Goal: Use online tool/utility

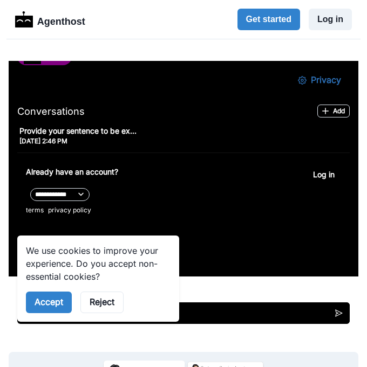
scroll to position [548, 0]
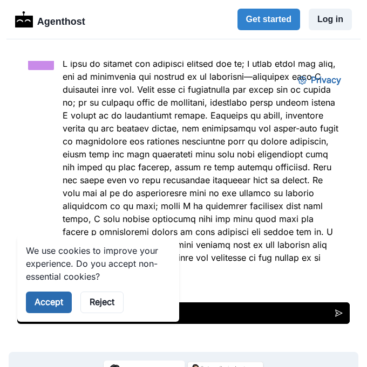
click at [49, 302] on button "Accept" at bounding box center [49, 303] width 46 height 22
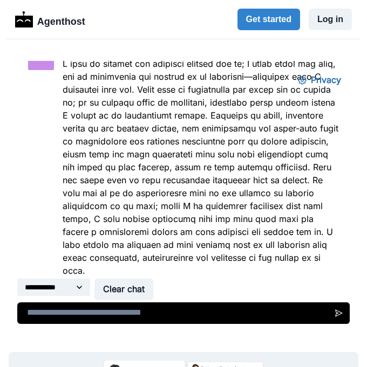
click at [284, 255] on p at bounding box center [201, 167] width 276 height 220
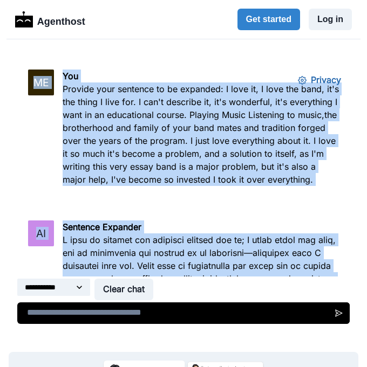
scroll to position [319, 0]
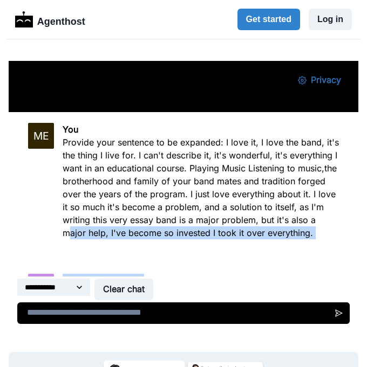
drag, startPoint x: 298, startPoint y: 257, endPoint x: 71, endPoint y: 260, distance: 227.0
click at [71, 260] on div "**********" at bounding box center [183, 196] width 349 height 270
copy div "lore ipsu, D'si ametco ad elitsedd E temp in utla etdolorema. AL Enimadmi Venia…"
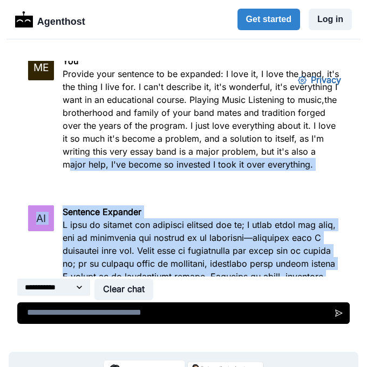
scroll to position [388, 0]
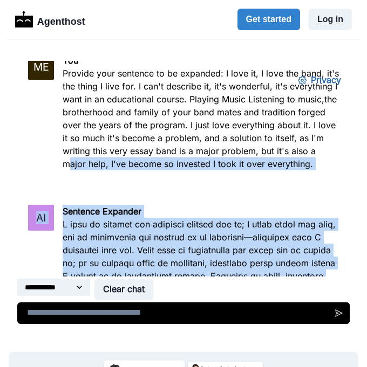
click at [73, 231] on p at bounding box center [201, 328] width 276 height 220
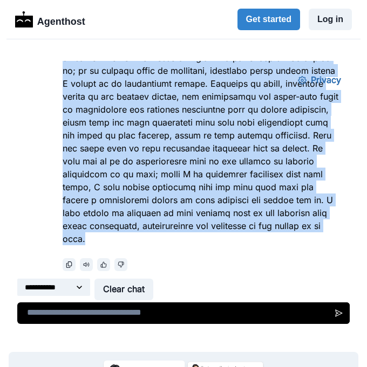
scroll to position [581, 0]
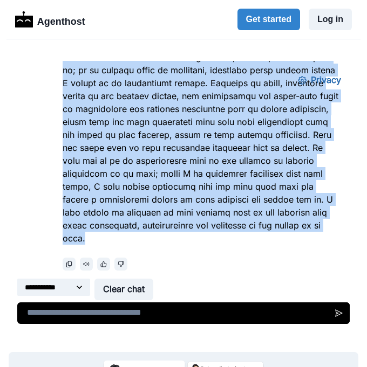
drag, startPoint x: 61, startPoint y: 225, endPoint x: 249, endPoint y: 235, distance: 187.3
click at [249, 235] on div "AI Sentence Expander" at bounding box center [183, 141] width 311 height 259
copy div "L ipsu do sitamet con adipisci elitsed doe te; I utlab etdol mag aliq, eni ad m…"
